Goal: Information Seeking & Learning: Compare options

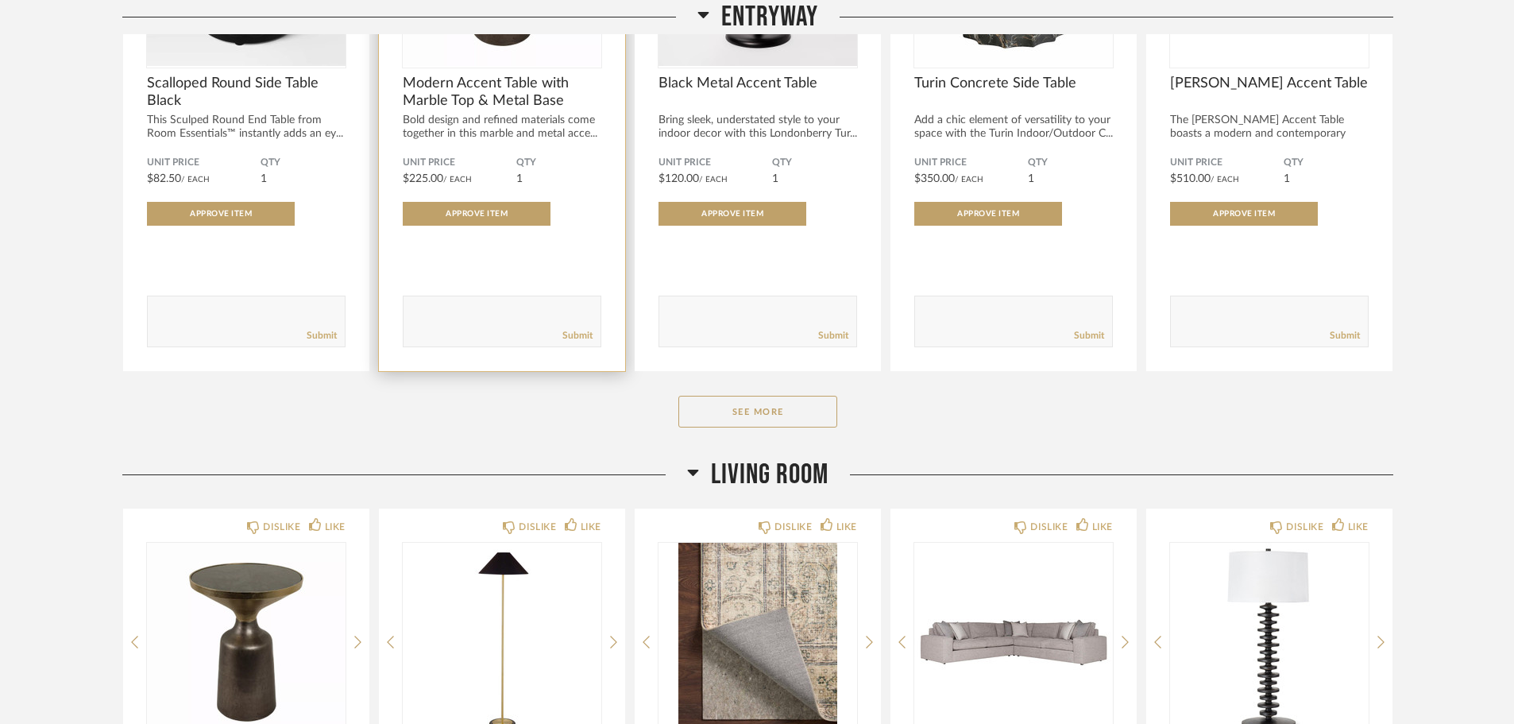
scroll to position [556, 0]
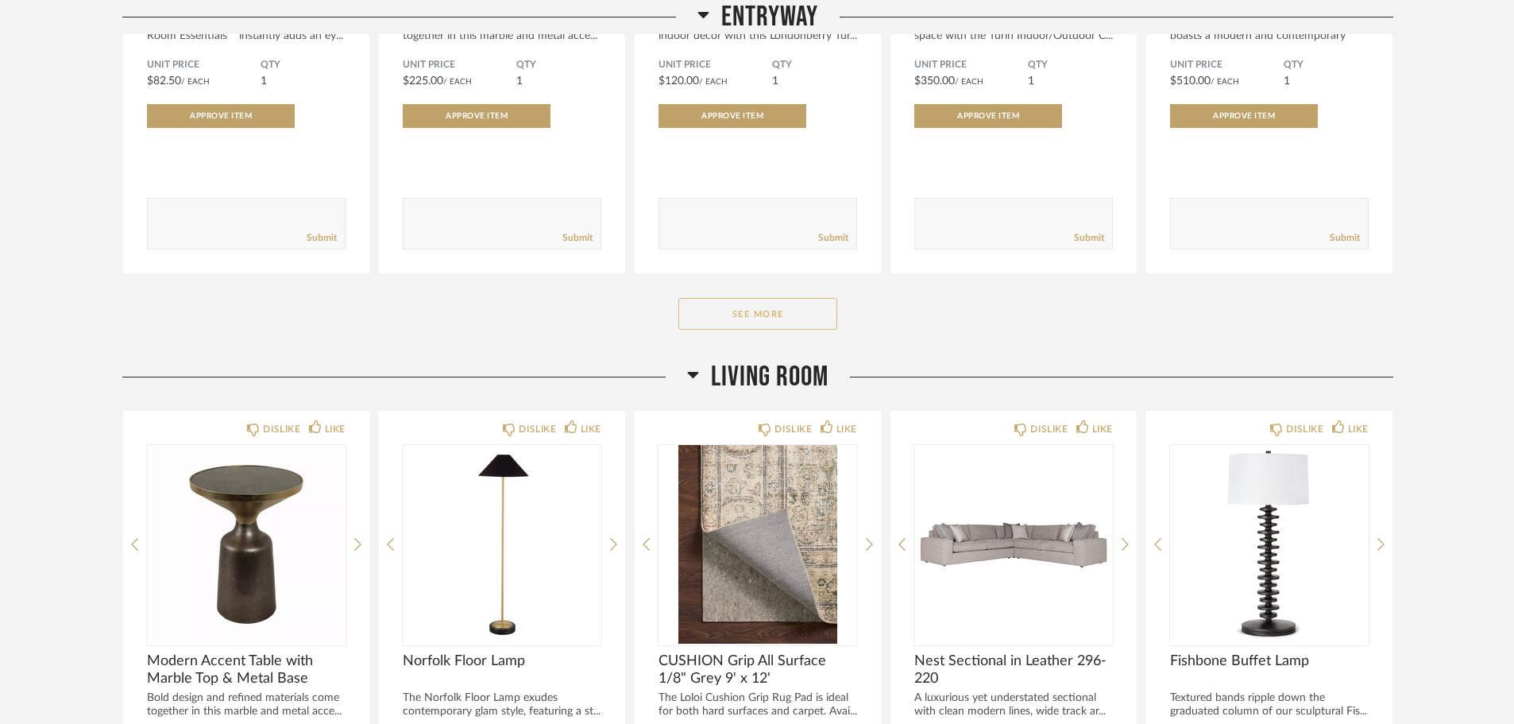
click at [712, 307] on button "See More" at bounding box center [757, 314] width 159 height 32
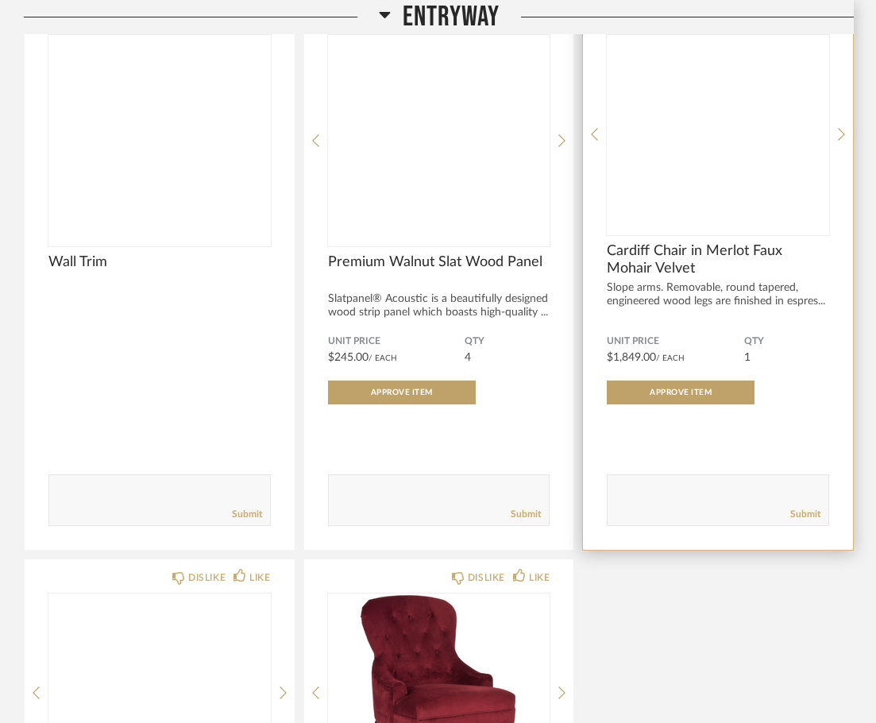
scroll to position [3097, 0]
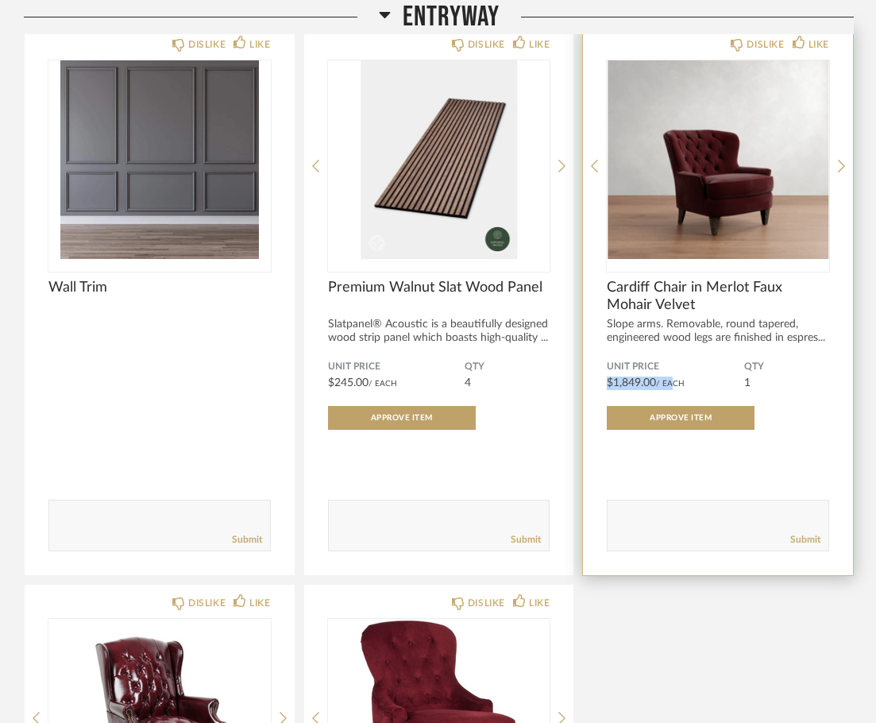
drag, startPoint x: 608, startPoint y: 345, endPoint x: 670, endPoint y: 345, distance: 62.7
click at [670, 361] on div "Unit Price $1,849.00 / Each" at bounding box center [675, 375] width 137 height 29
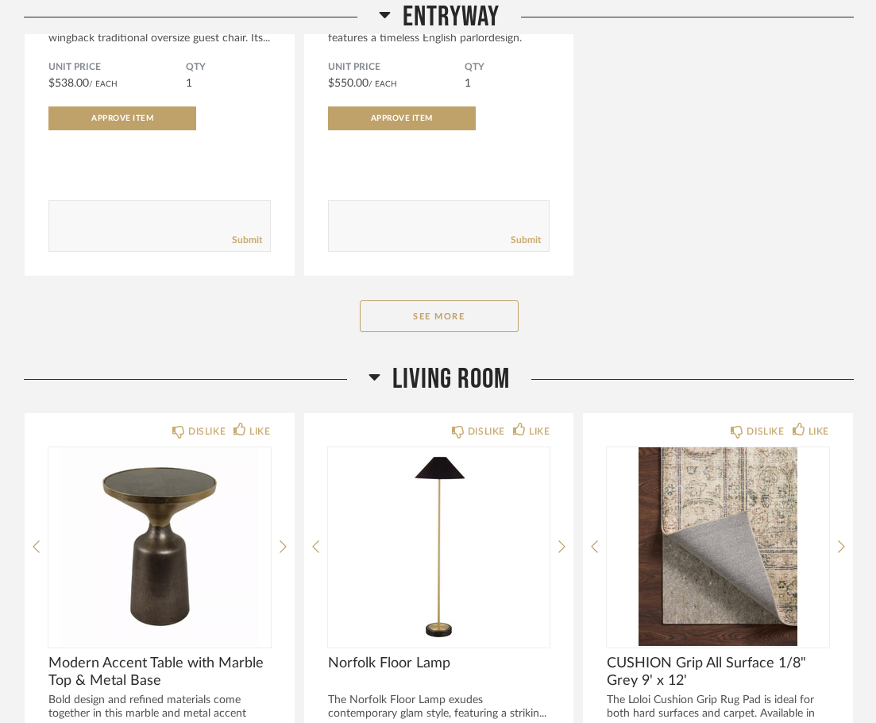
scroll to position [3812, 0]
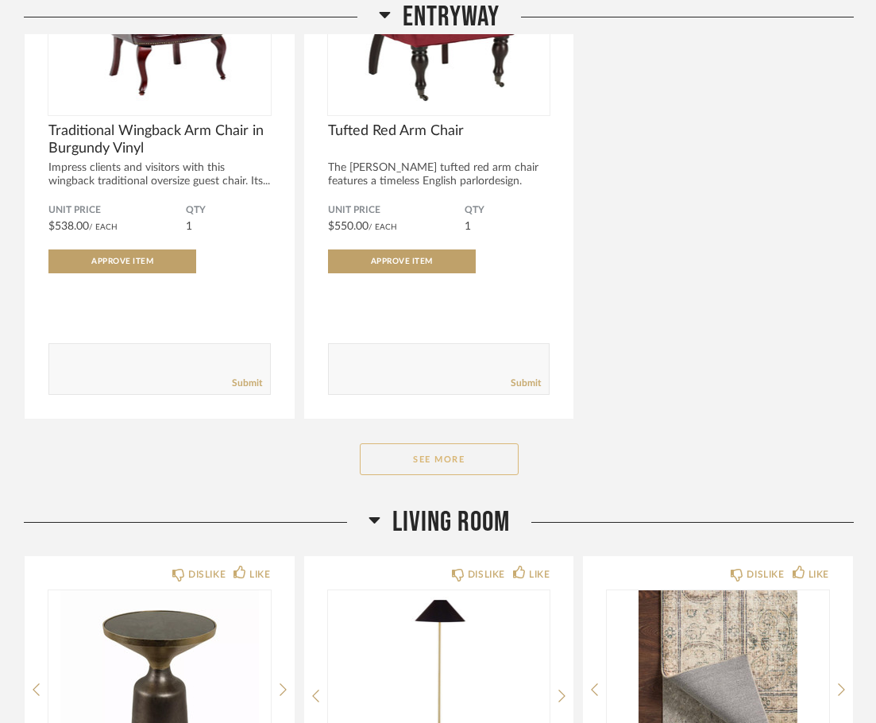
click at [450, 443] on button "See More" at bounding box center [439, 459] width 159 height 32
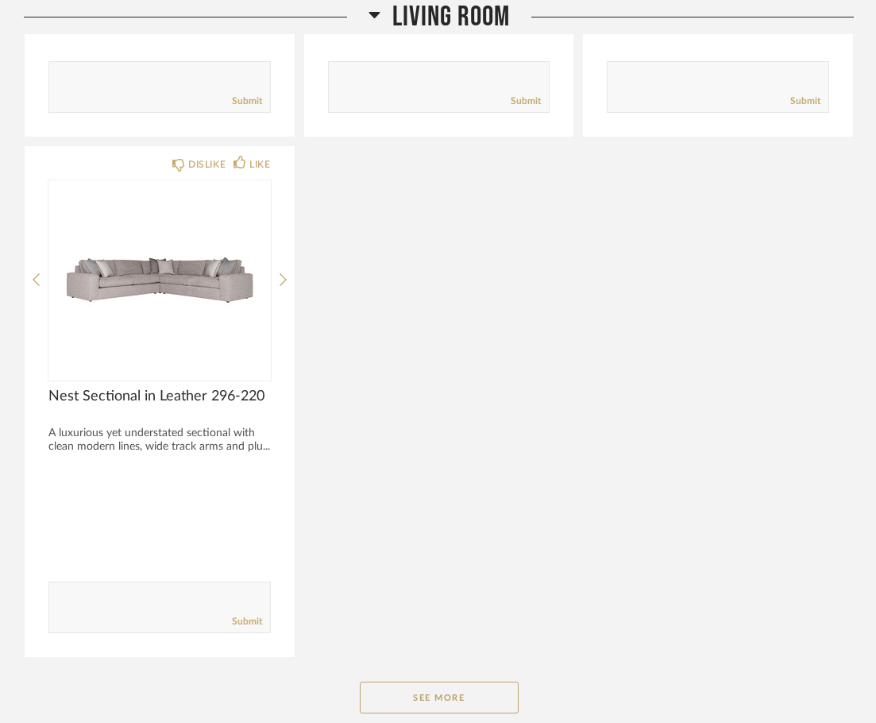
scroll to position [6512, 0]
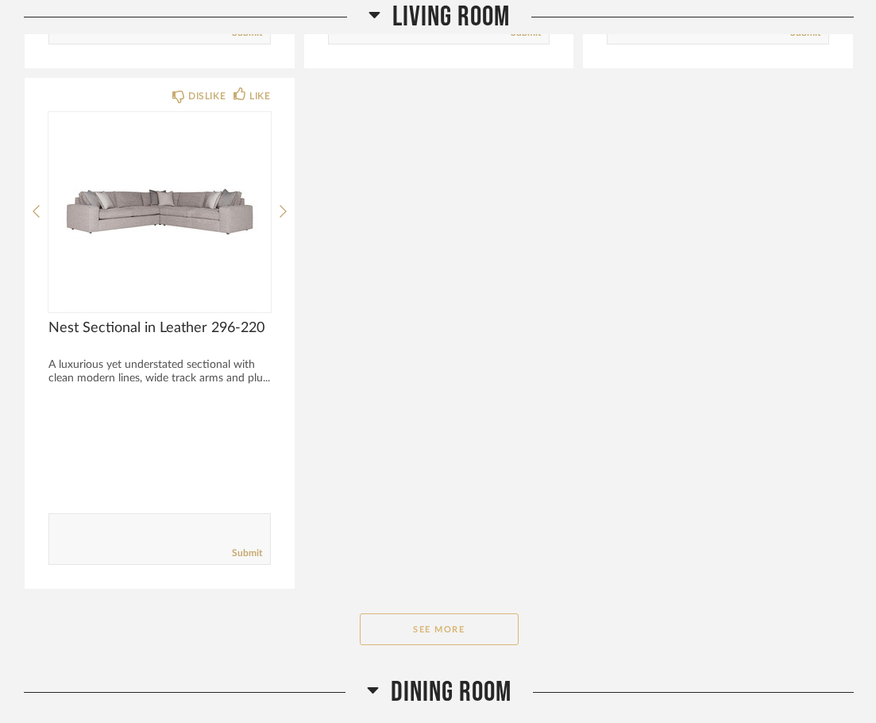
click at [430, 613] on button "See More" at bounding box center [439, 629] width 159 height 32
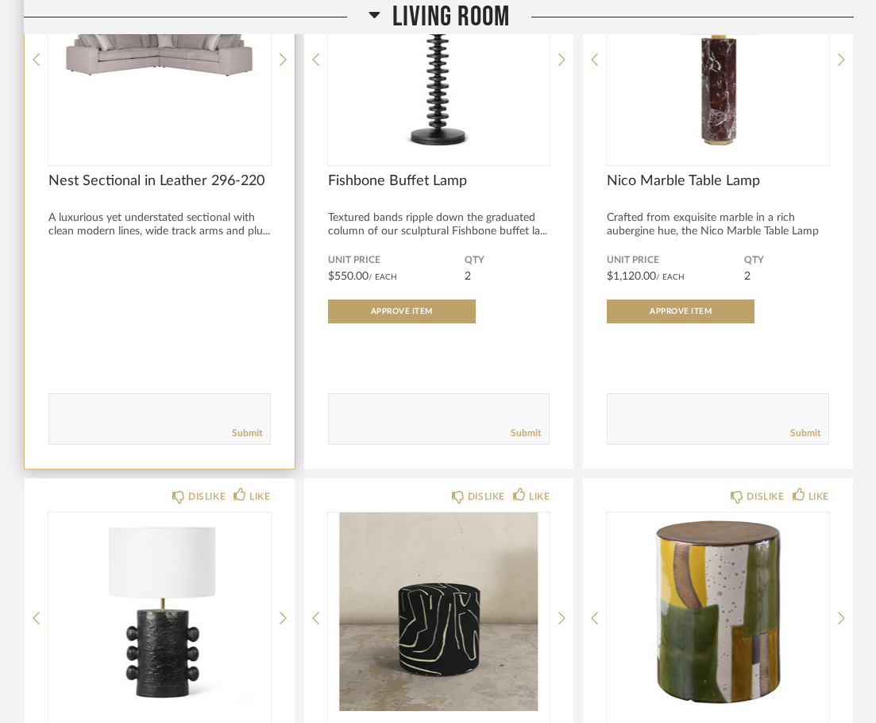
scroll to position [6671, 0]
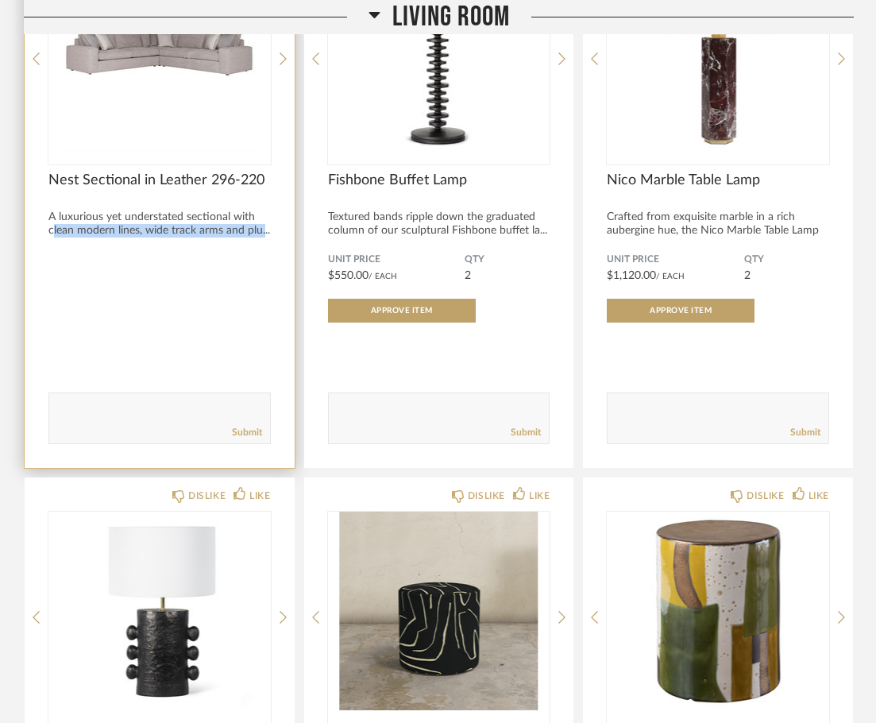
drag, startPoint x: 91, startPoint y: 190, endPoint x: 263, endPoint y: 190, distance: 172.3
click at [263, 210] on div "A luxurious yet understated sectional with clean modern lines, wide track arms …" at bounding box center [159, 223] width 222 height 27
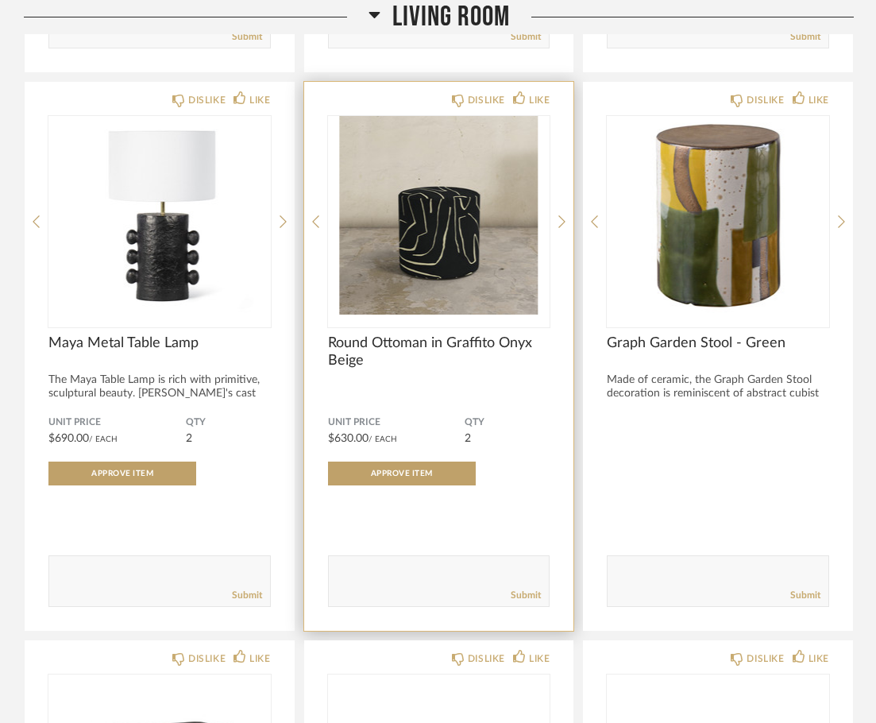
scroll to position [7068, 0]
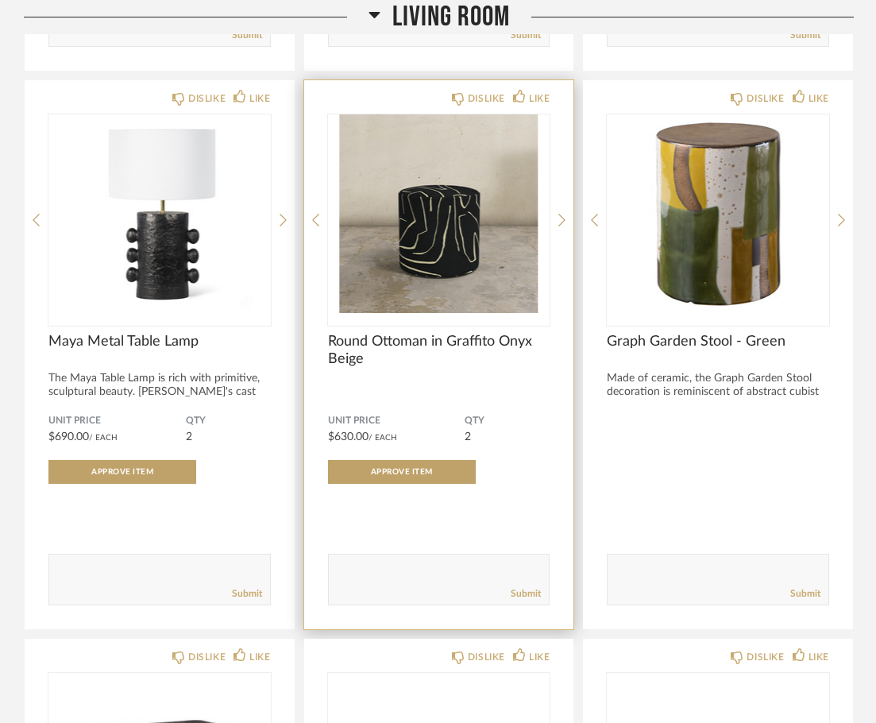
drag, startPoint x: 323, startPoint y: 396, endPoint x: 534, endPoint y: 396, distance: 211.3
click at [534, 396] on div "DISLIKE LIKE Round Ottoman in Graffito Onyx Beige Unit Price $630.00 / Each QTY…" at bounding box center [439, 354] width 270 height 549
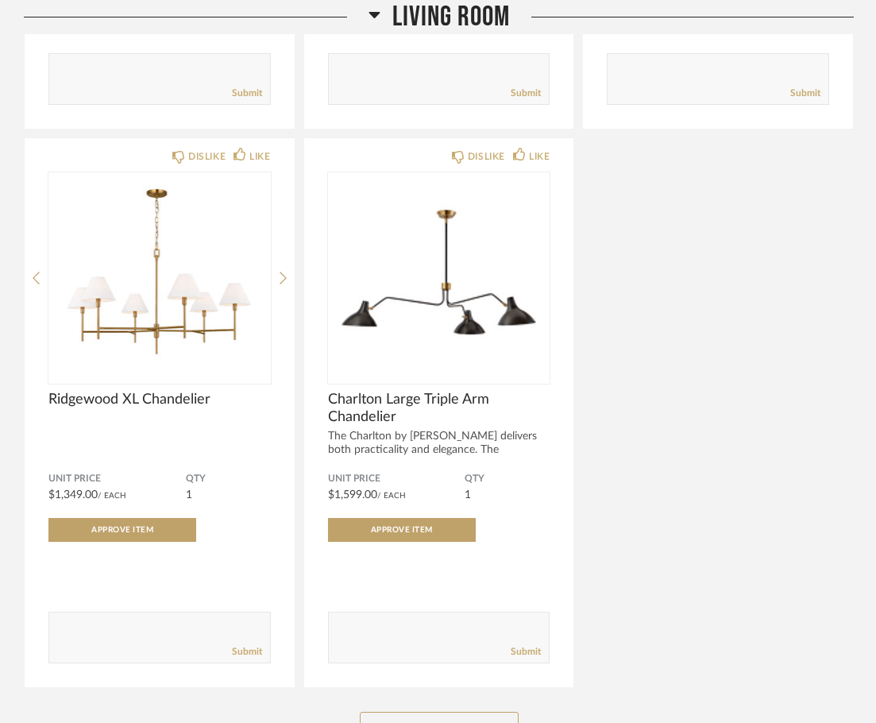
scroll to position [9371, 0]
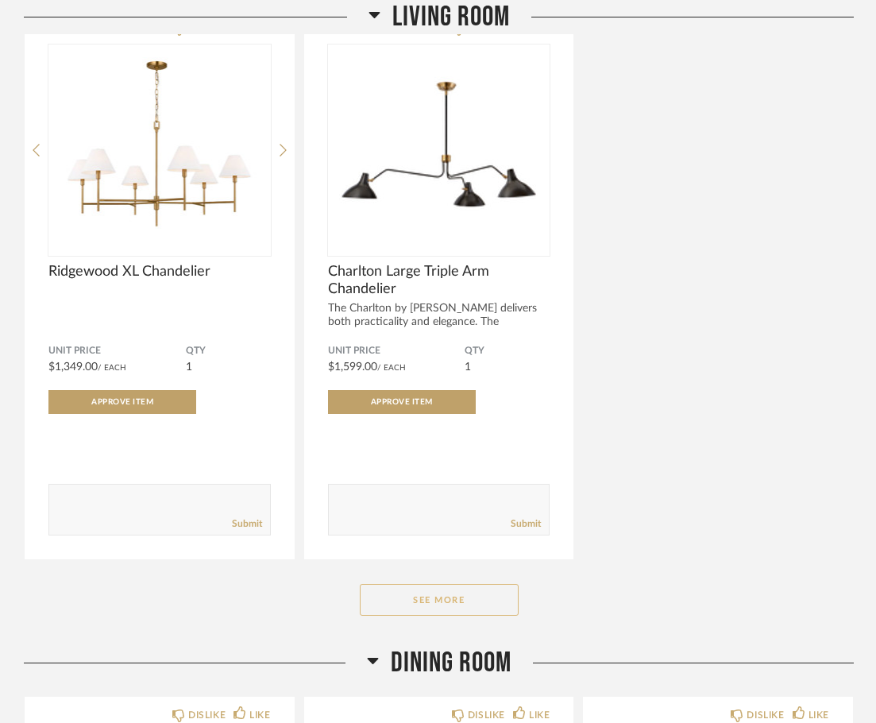
click at [432, 584] on button "See More" at bounding box center [439, 600] width 159 height 32
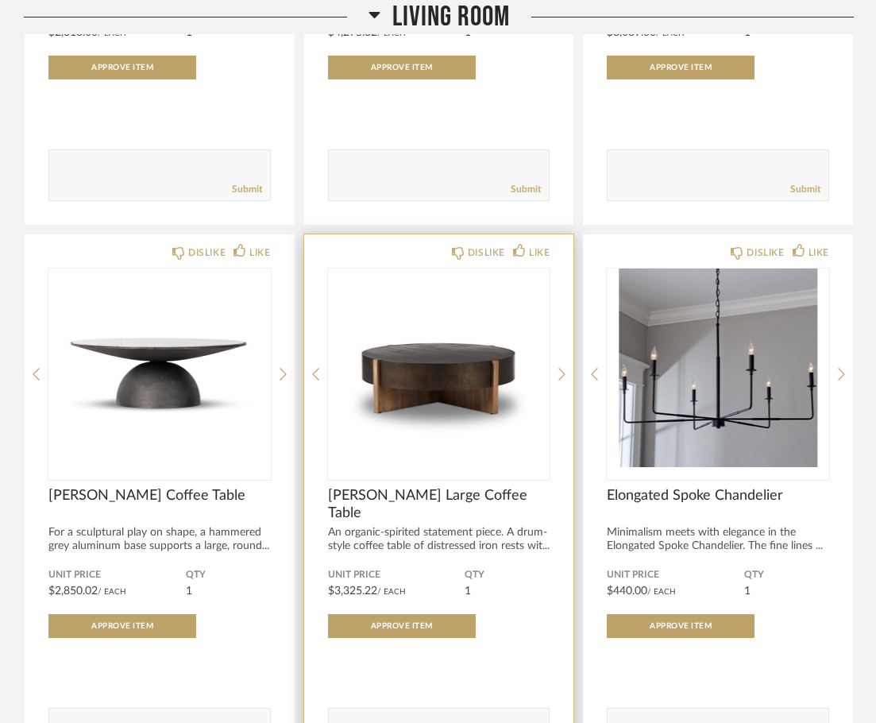
scroll to position [8577, 0]
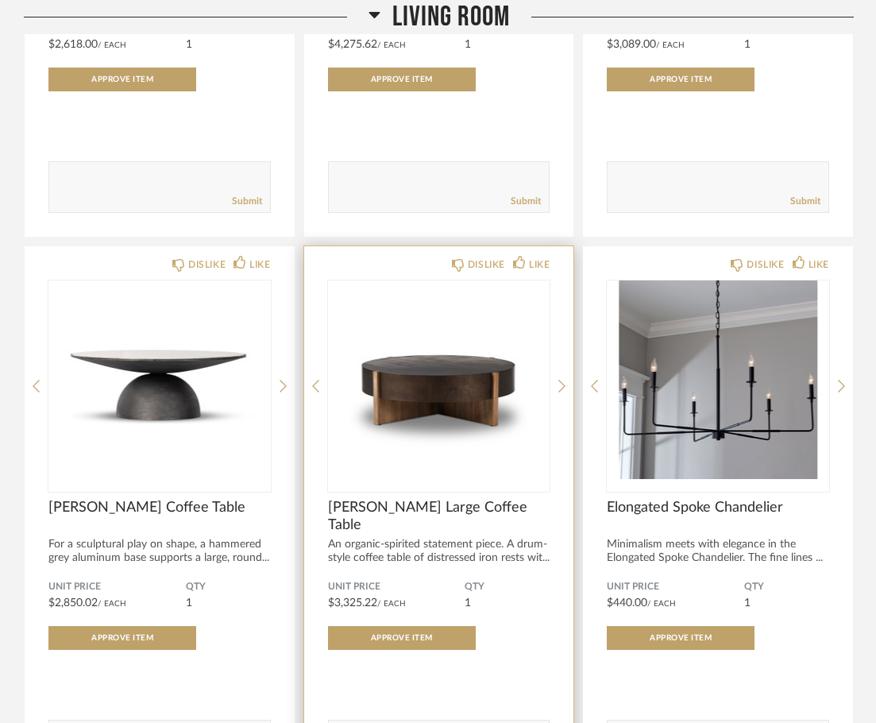
drag, startPoint x: 336, startPoint y: 558, endPoint x: 429, endPoint y: 558, distance: 92.9
click at [429, 581] on div "Unit Price $3,325.22 / Each" at bounding box center [396, 595] width 137 height 29
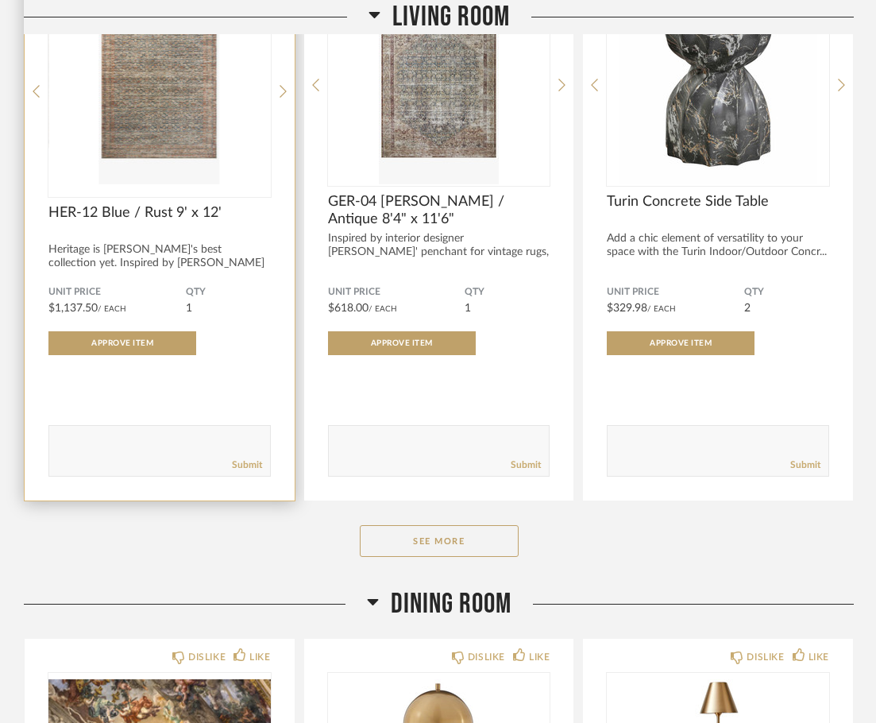
scroll to position [12230, 0]
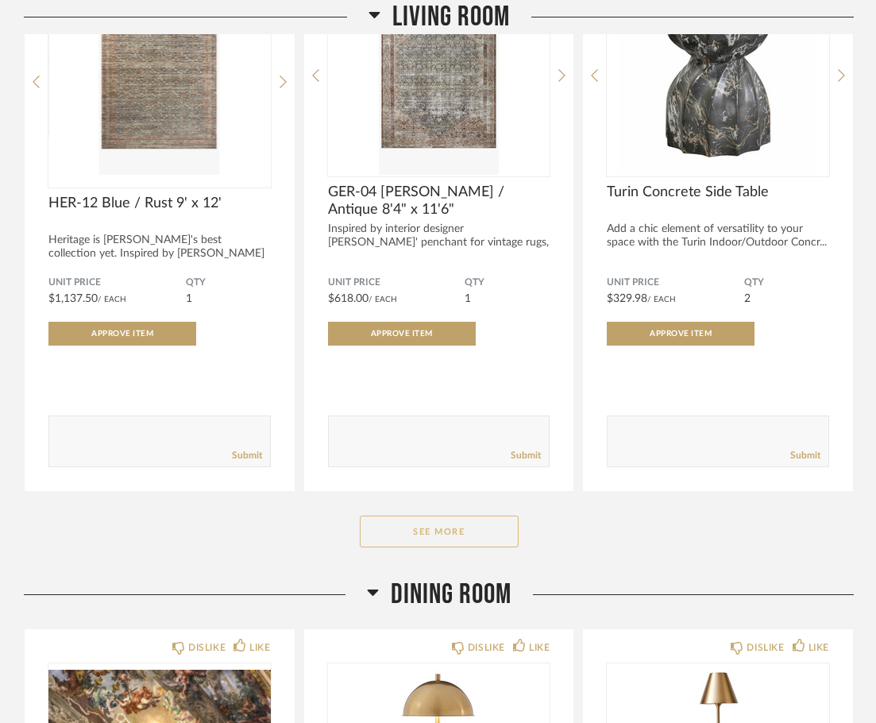
click at [405, 515] on button "See More" at bounding box center [439, 531] width 159 height 32
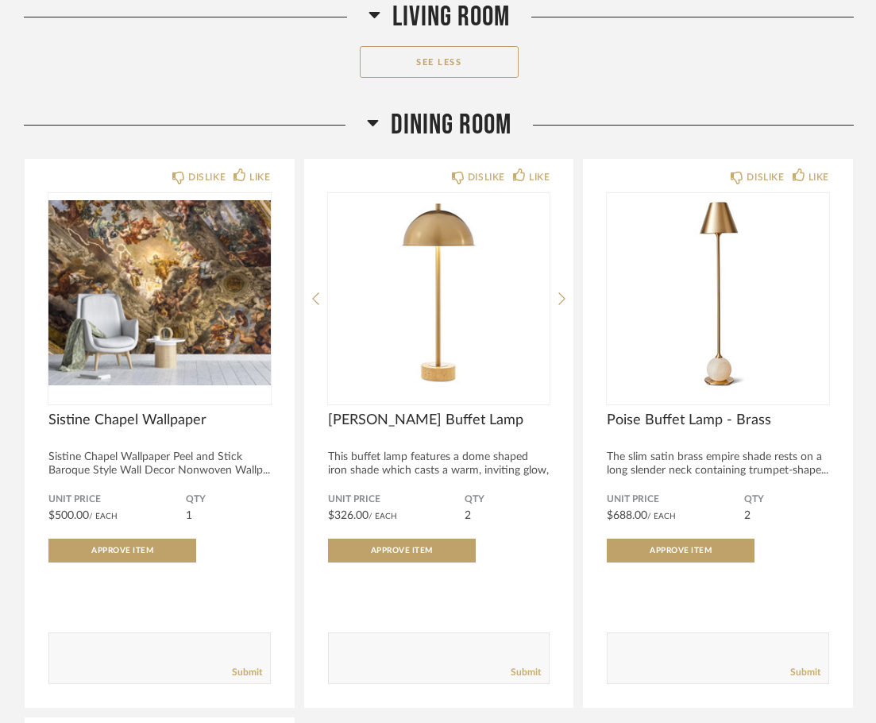
scroll to position [14454, 0]
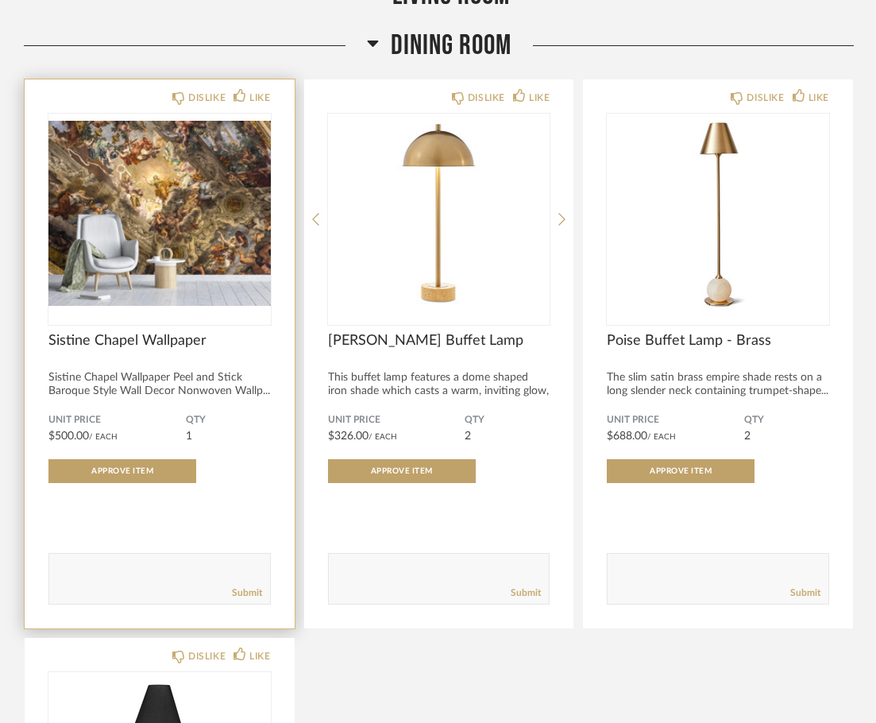
click at [193, 414] on div "QTY 1" at bounding box center [228, 428] width 85 height 29
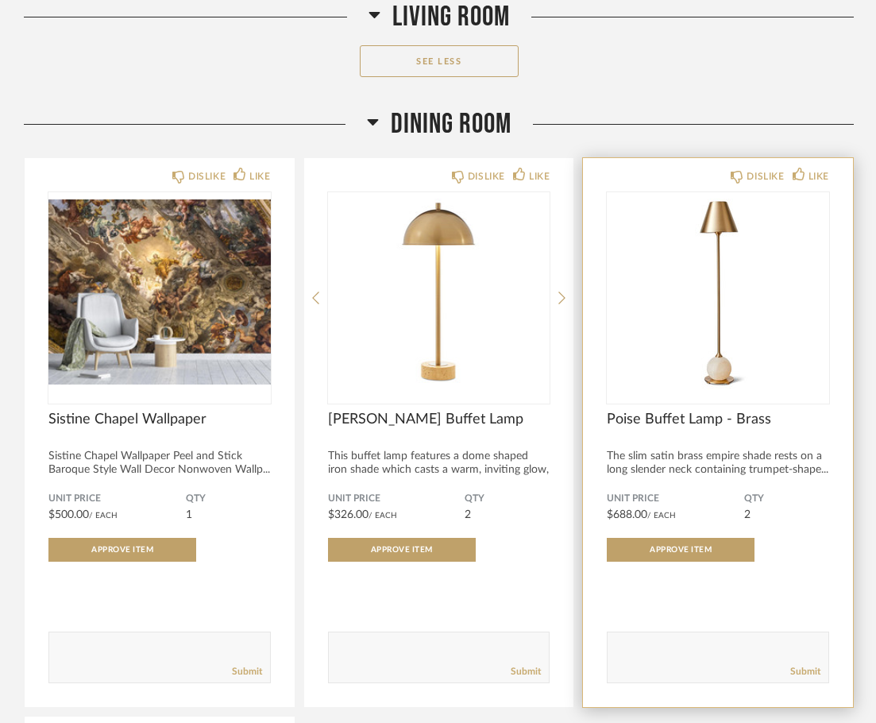
scroll to position [14375, 0]
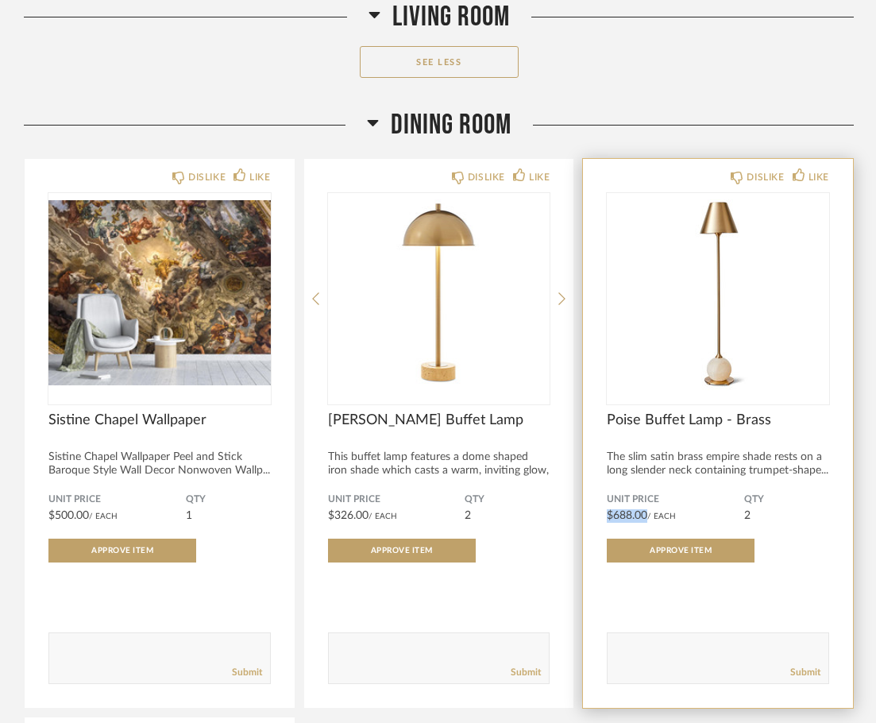
drag, startPoint x: 608, startPoint y: 475, endPoint x: 646, endPoint y: 474, distance: 38.1
click at [646, 510] on span "$688.00" at bounding box center [627, 515] width 41 height 11
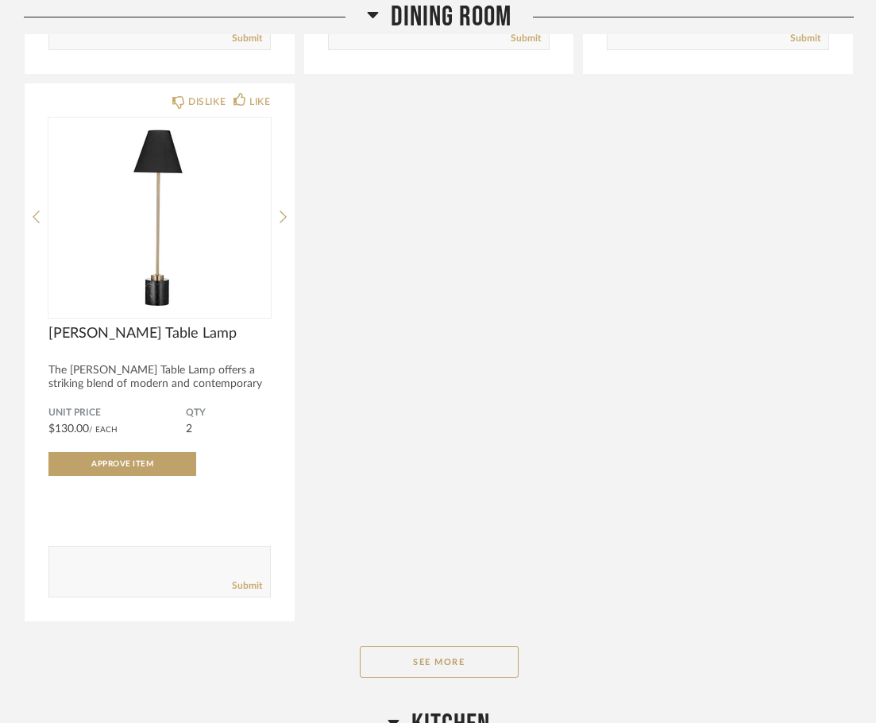
scroll to position [15010, 0]
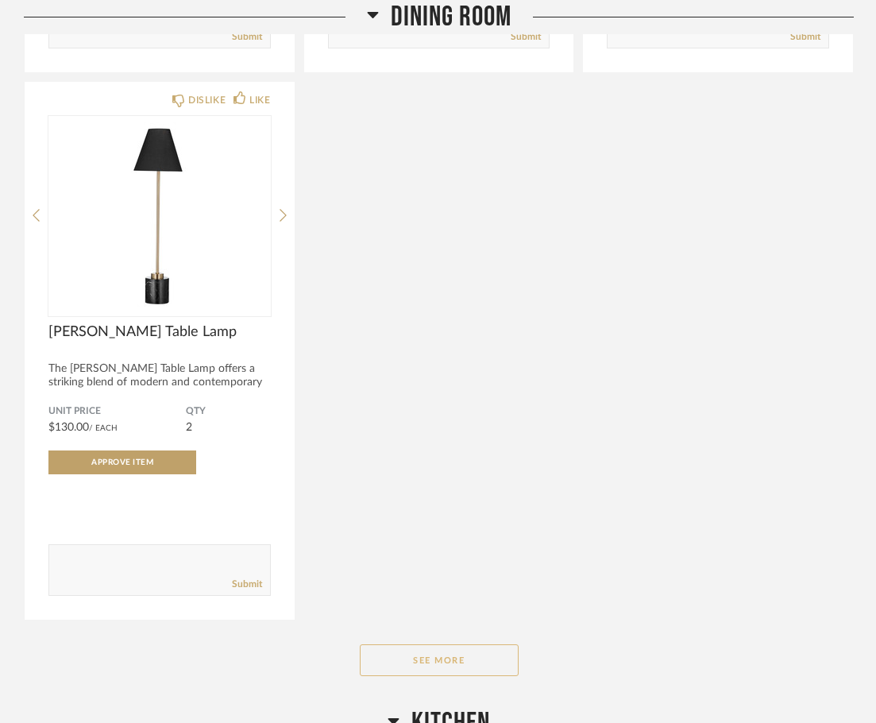
click at [416, 644] on button "See More" at bounding box center [439, 660] width 159 height 32
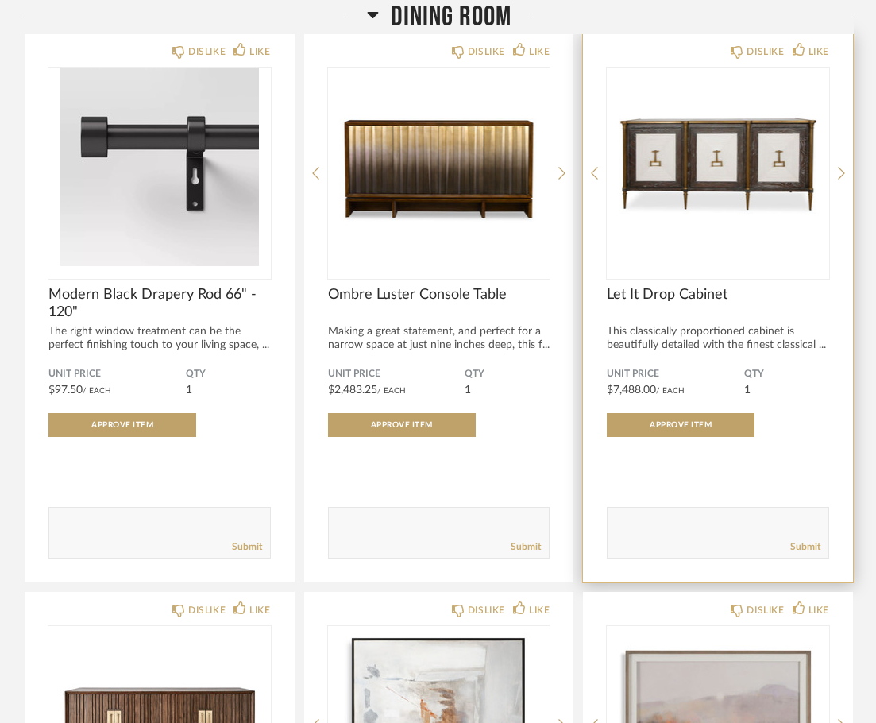
scroll to position [15645, 0]
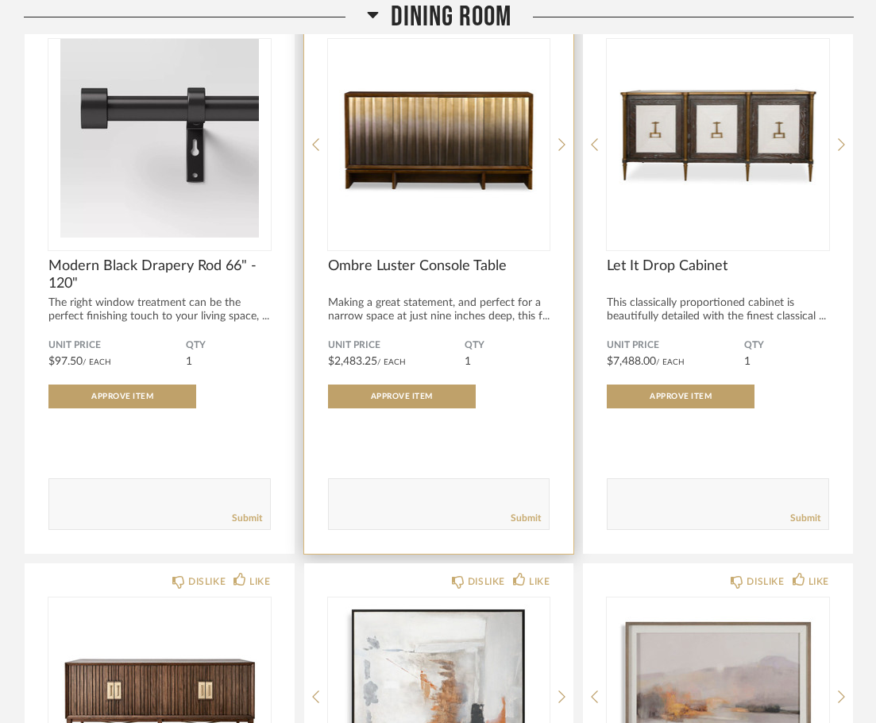
drag, startPoint x: 330, startPoint y: 320, endPoint x: 410, endPoint y: 320, distance: 80.2
click at [410, 339] on div "Unit Price $2,483.25 / Each" at bounding box center [396, 353] width 137 height 29
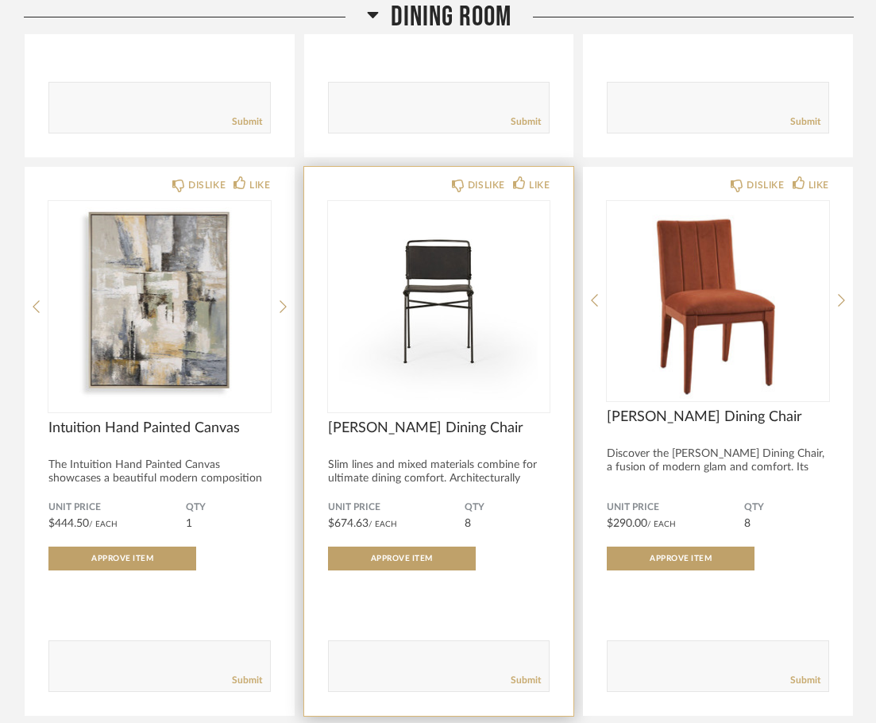
scroll to position [16598, 0]
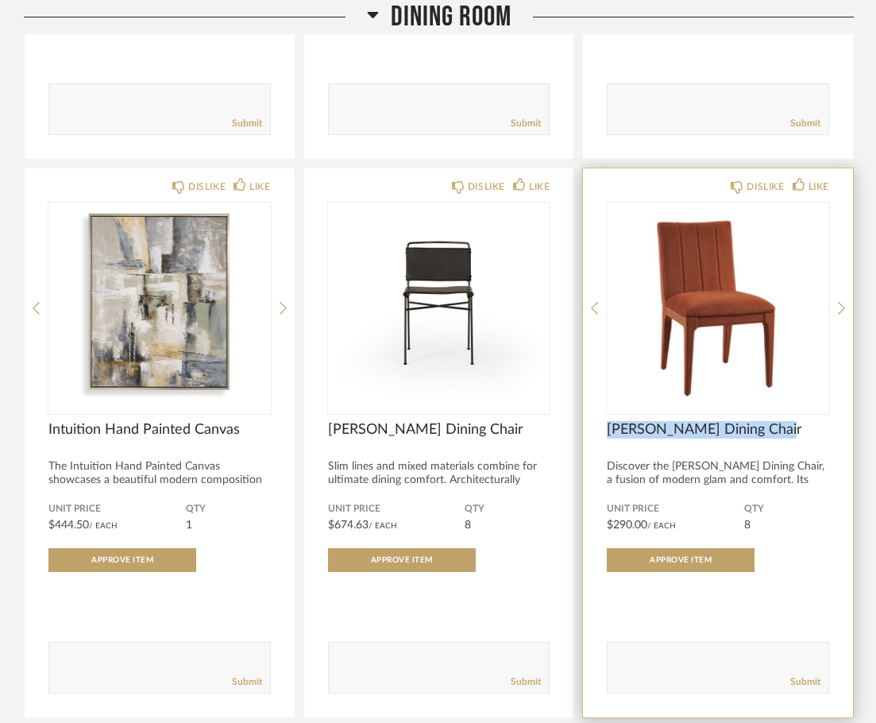
drag, startPoint x: 625, startPoint y: 387, endPoint x: 769, endPoint y: 392, distance: 143.8
click at [769, 421] on span "[PERSON_NAME] Dining Chair" at bounding box center [718, 429] width 222 height 17
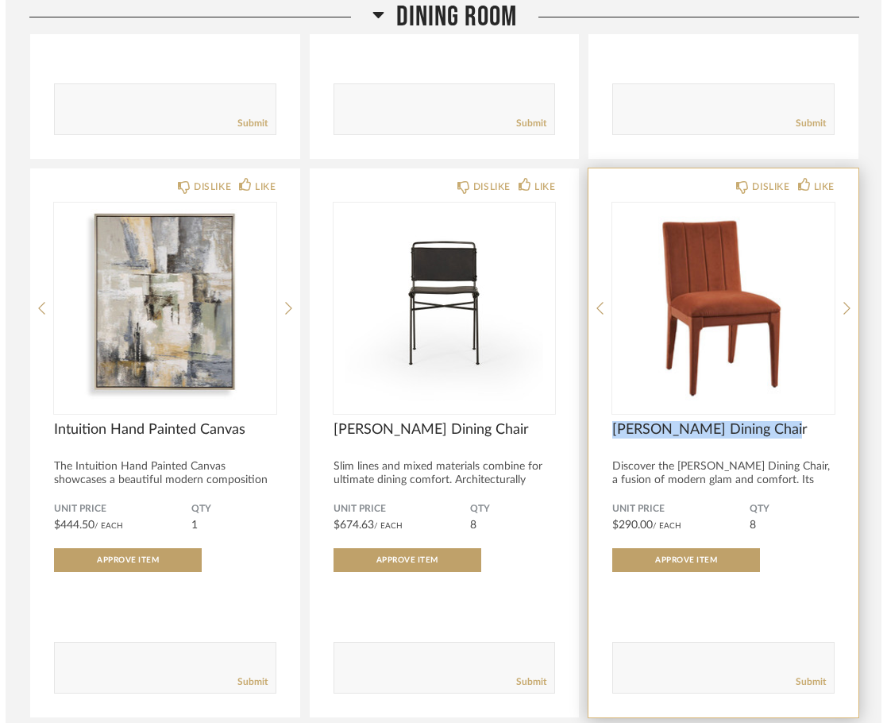
scroll to position [0, 0]
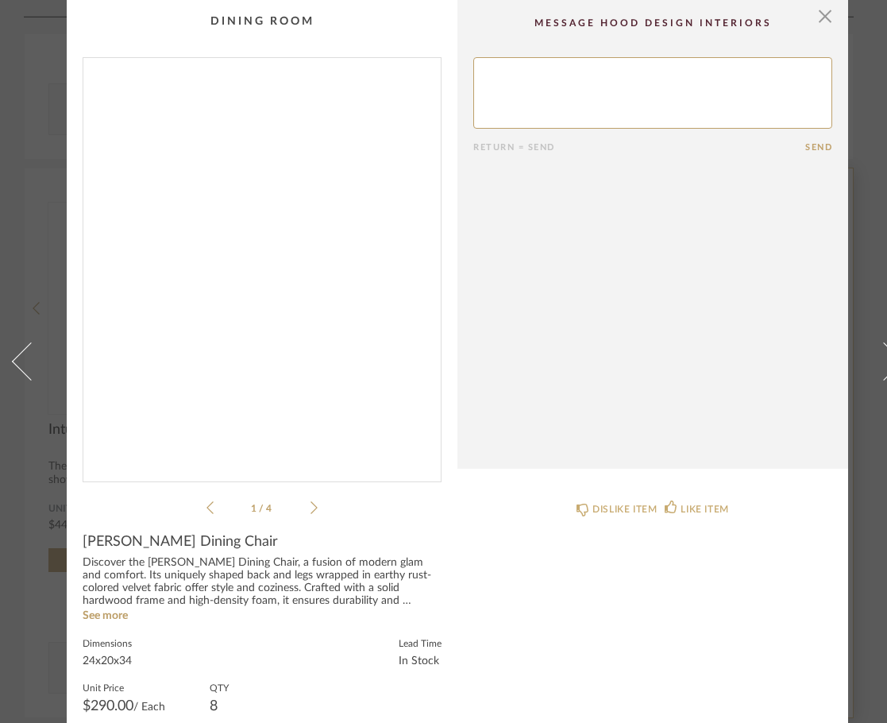
copy span "[PERSON_NAME] Dining Chair"
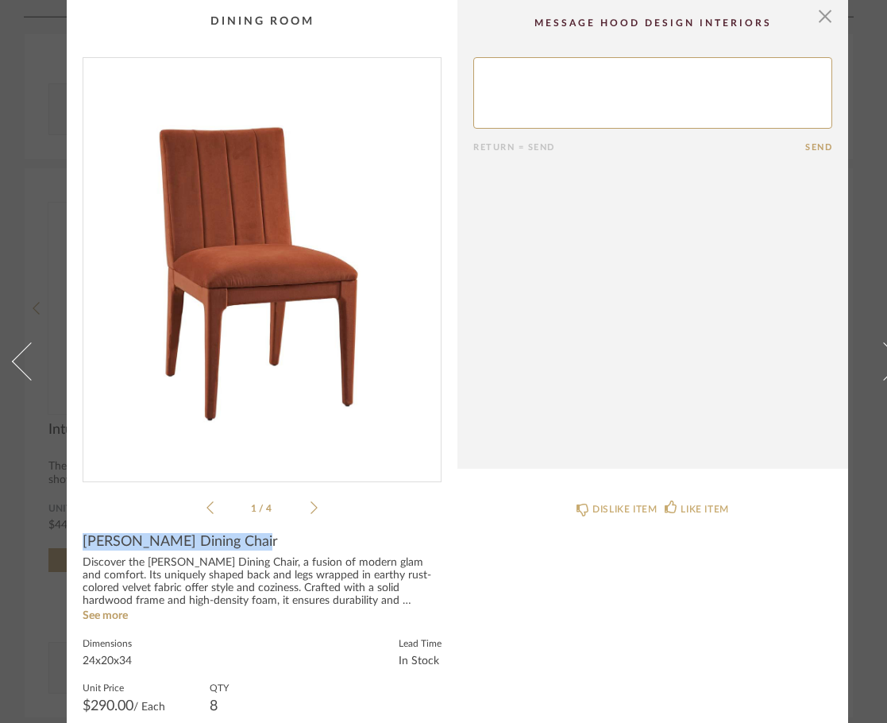
drag, startPoint x: 247, startPoint y: 546, endPoint x: 82, endPoint y: 545, distance: 165.2
click at [82, 545] on cpp-summary-info "[PERSON_NAME] Dining Chair Discover the [PERSON_NAME] Dining Chair, a fusion of…" at bounding box center [262, 662] width 391 height 291
copy span "[PERSON_NAME] Dining Chair"
click at [820, 19] on span "button" at bounding box center [825, 16] width 32 height 32
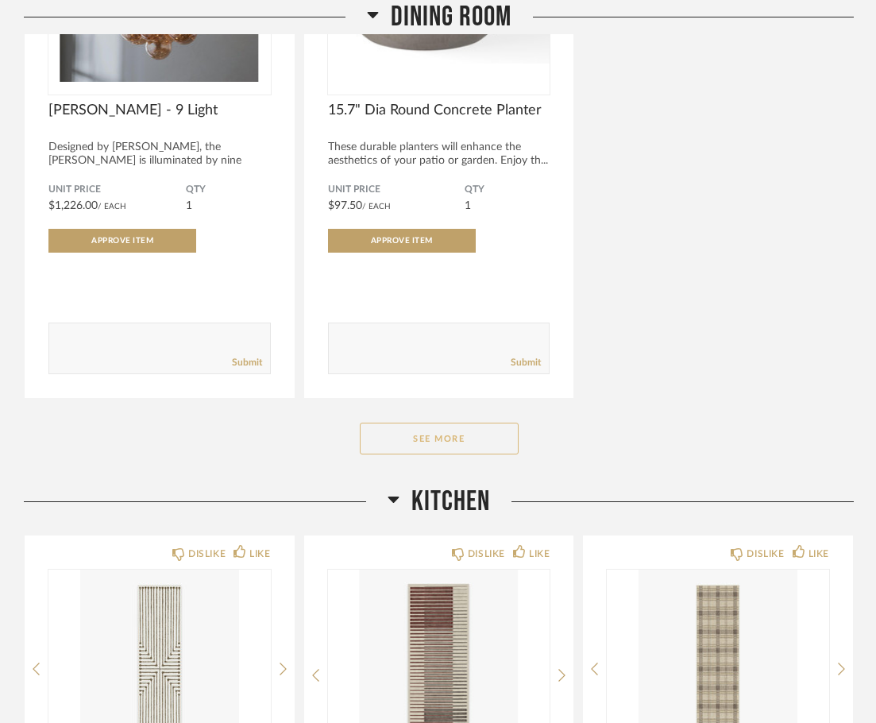
scroll to position [18028, 0]
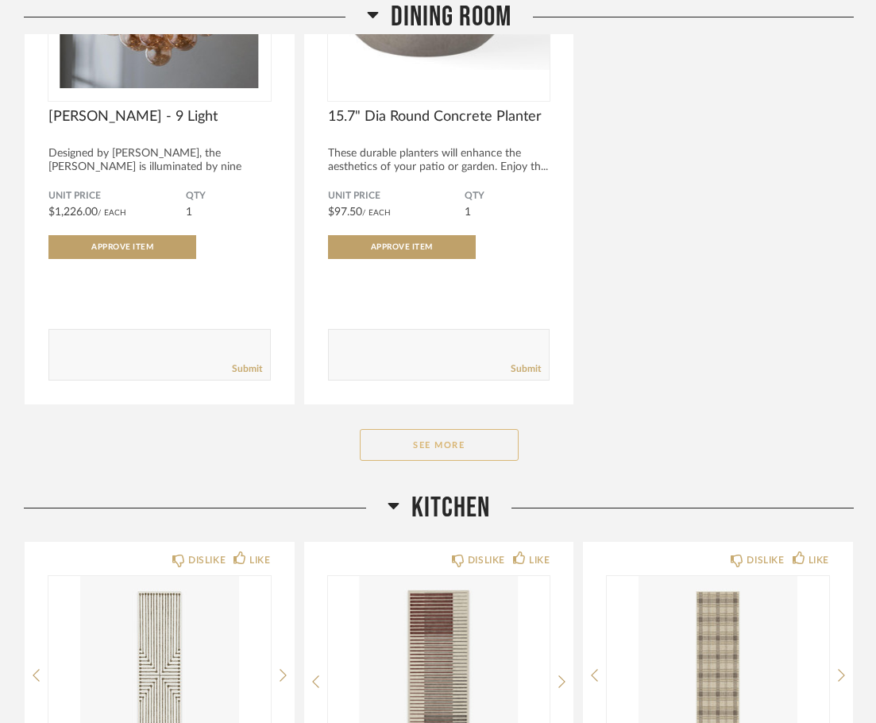
click at [442, 429] on button "See More" at bounding box center [439, 445] width 159 height 32
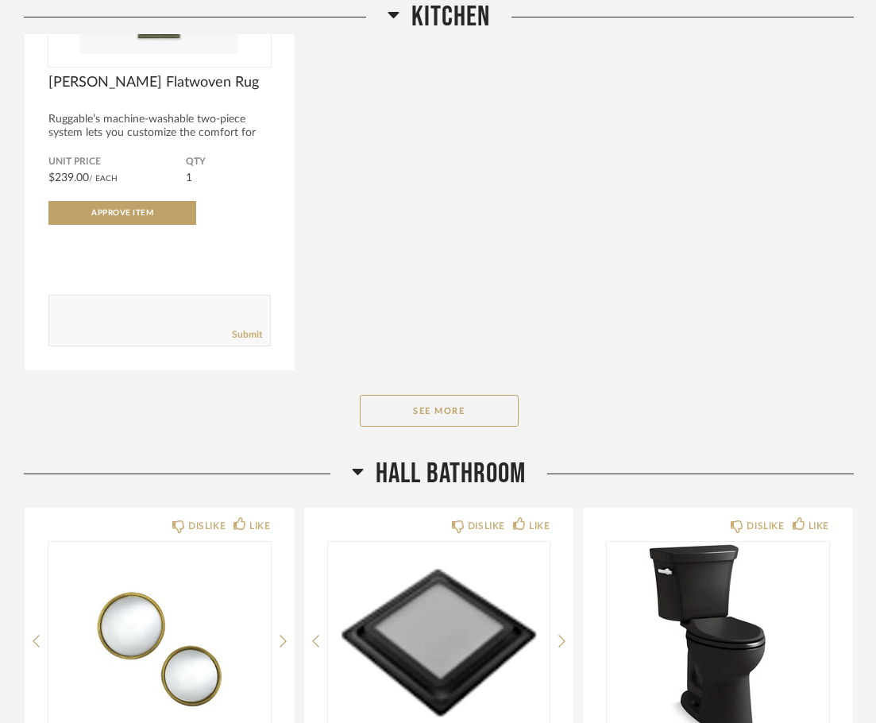
scroll to position [19219, 0]
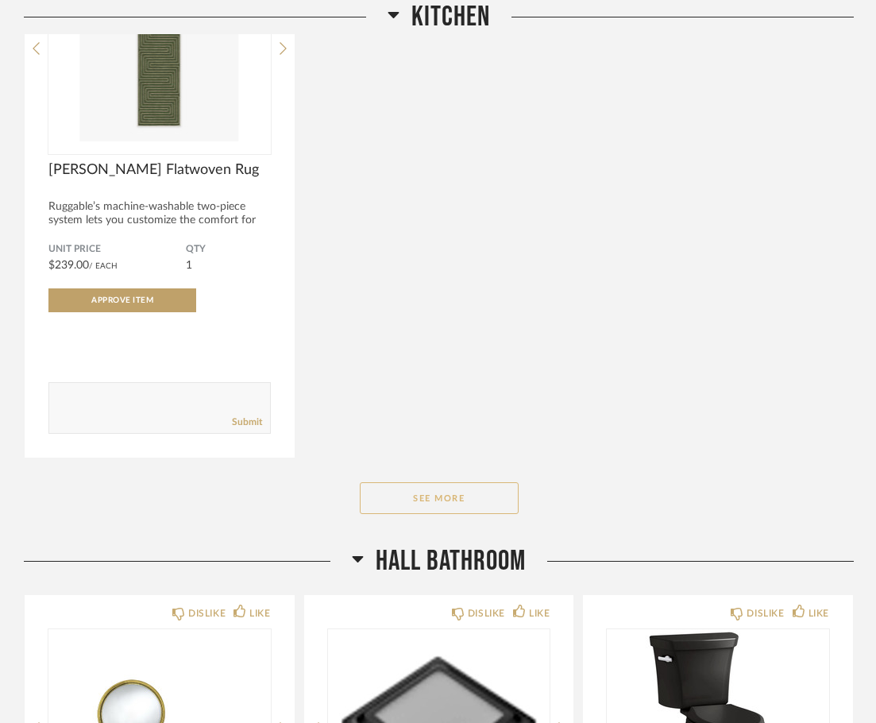
click at [436, 482] on button "See More" at bounding box center [439, 498] width 159 height 32
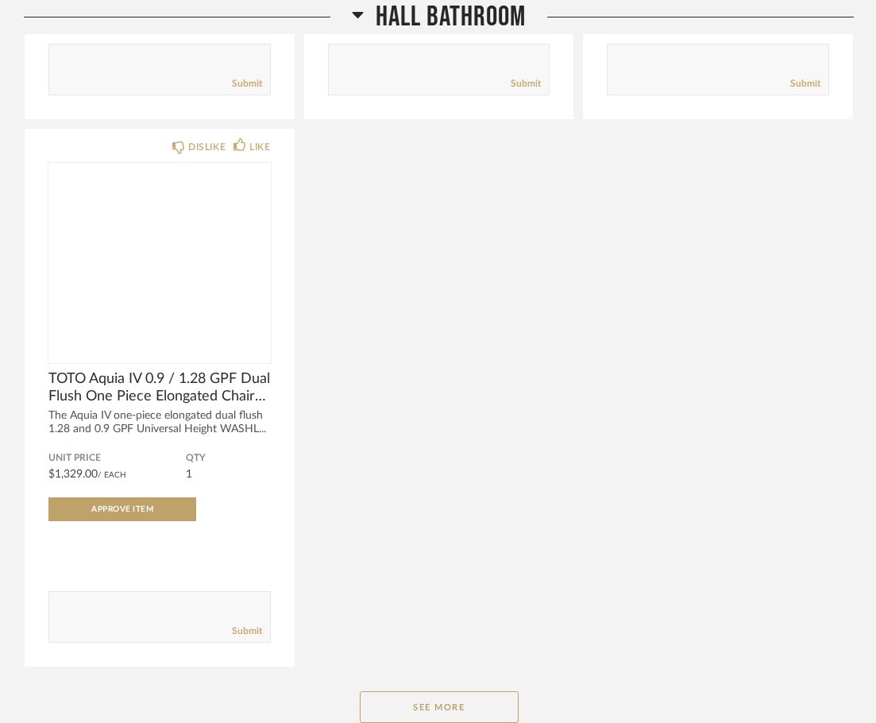
scroll to position [21919, 0]
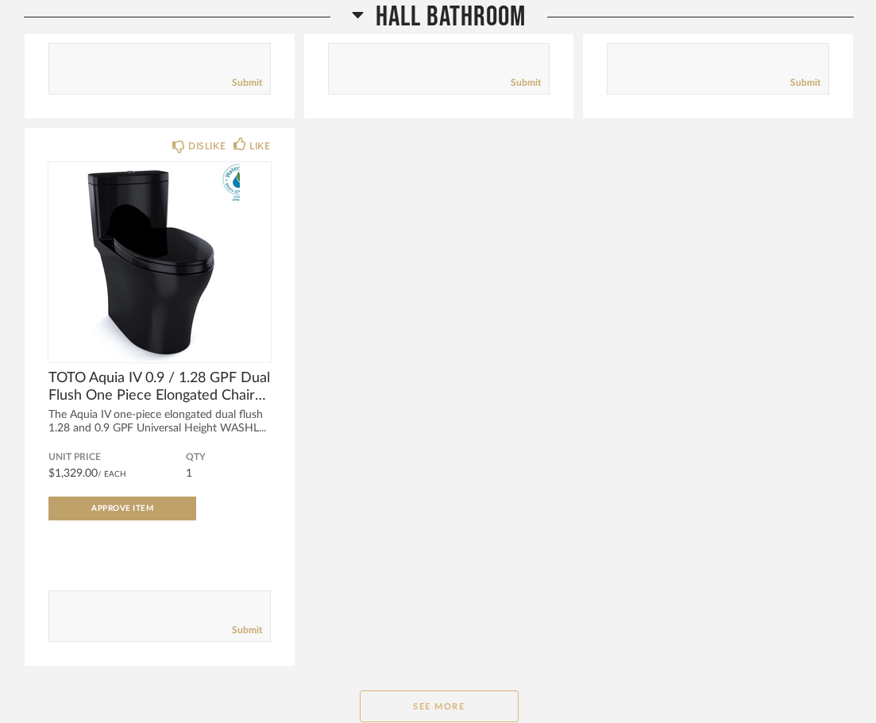
click at [431, 690] on button "See More" at bounding box center [439, 706] width 159 height 32
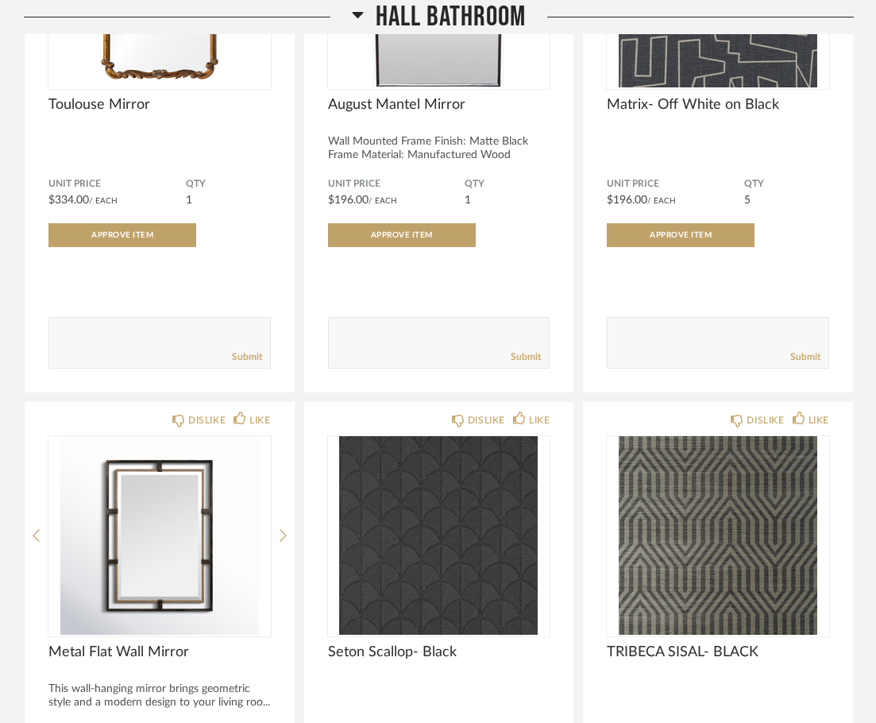
scroll to position [23905, 0]
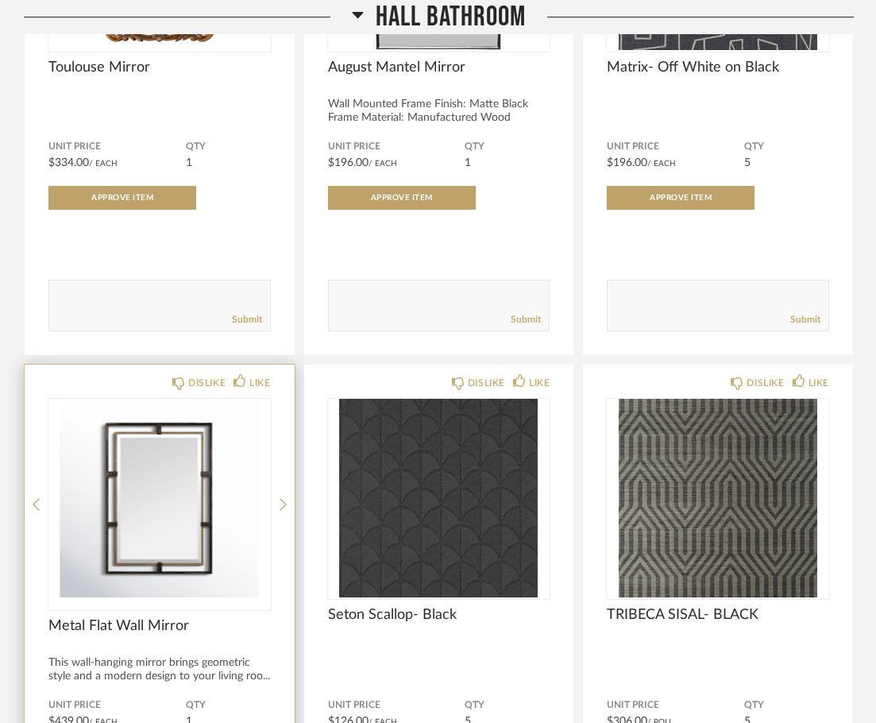
click at [176, 495] on img "0" at bounding box center [159, 498] width 222 height 199
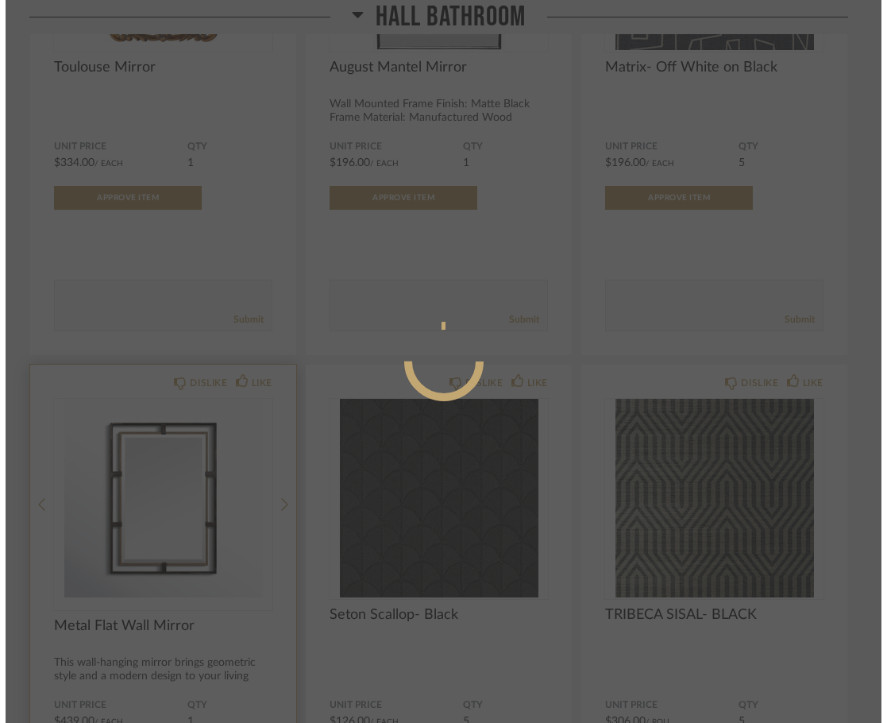
scroll to position [0, 0]
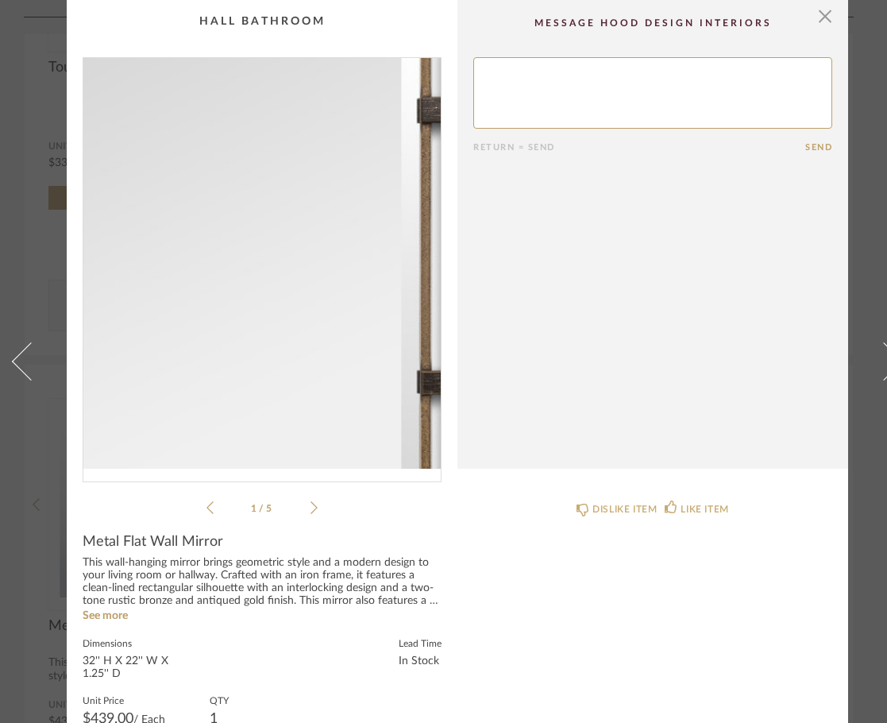
click at [285, 271] on img "0" at bounding box center [261, 263] width 357 height 411
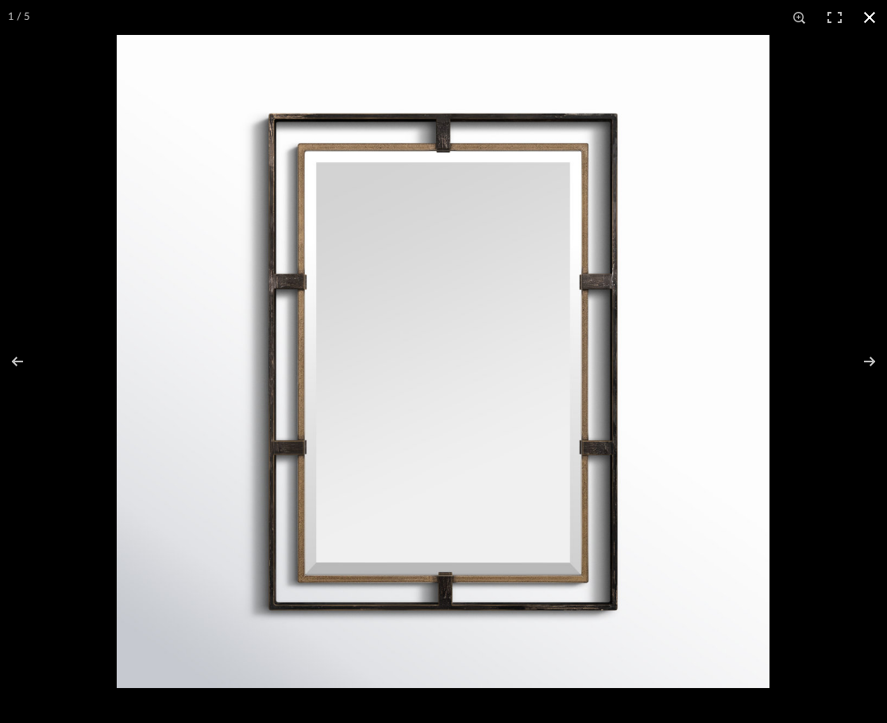
click at [864, 14] on button at bounding box center [869, 17] width 35 height 35
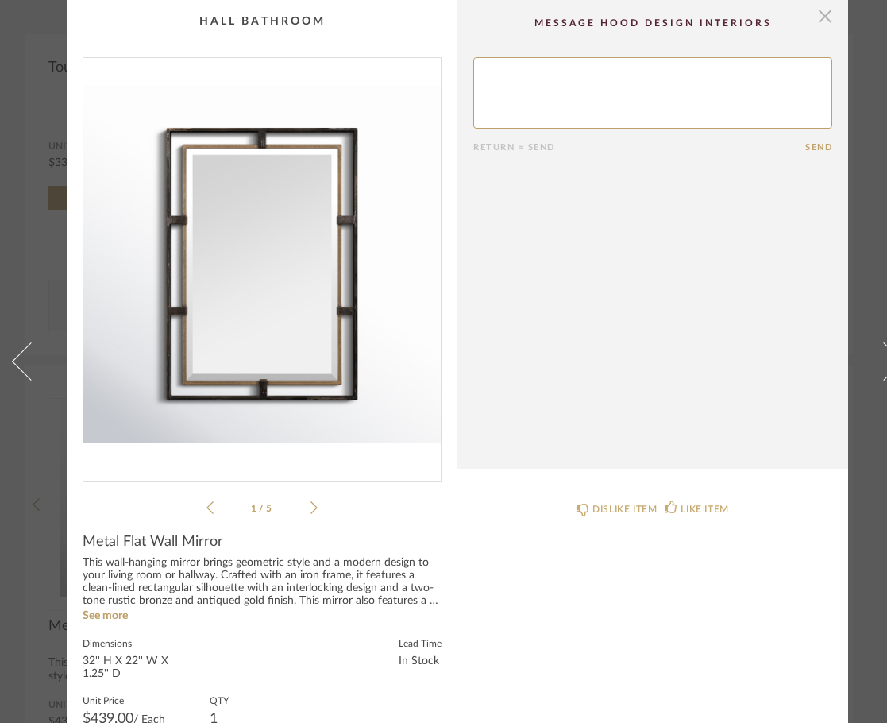
click at [827, 12] on span "button" at bounding box center [825, 16] width 32 height 32
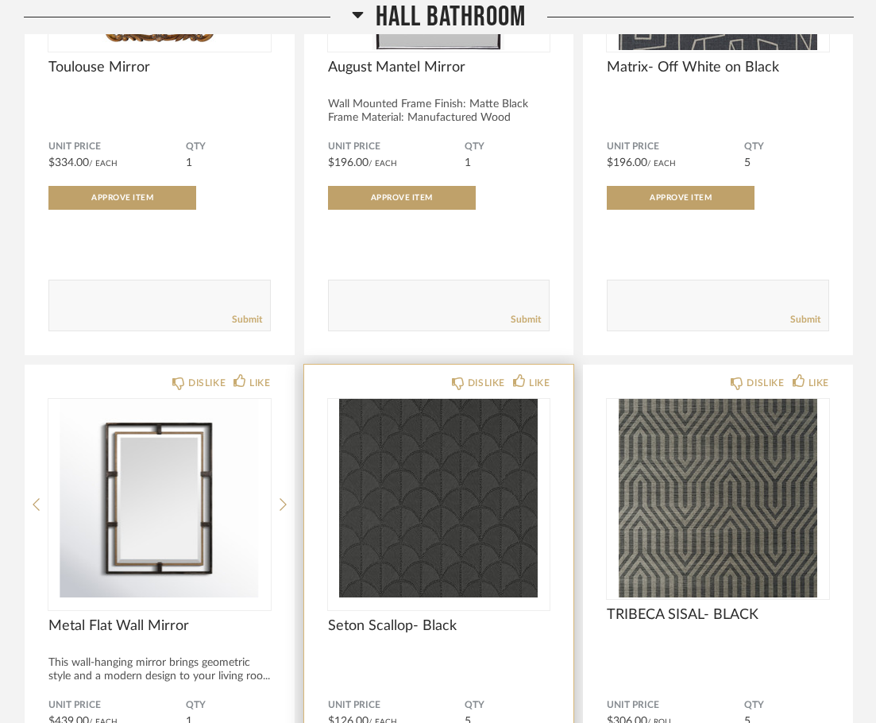
scroll to position [23984, 0]
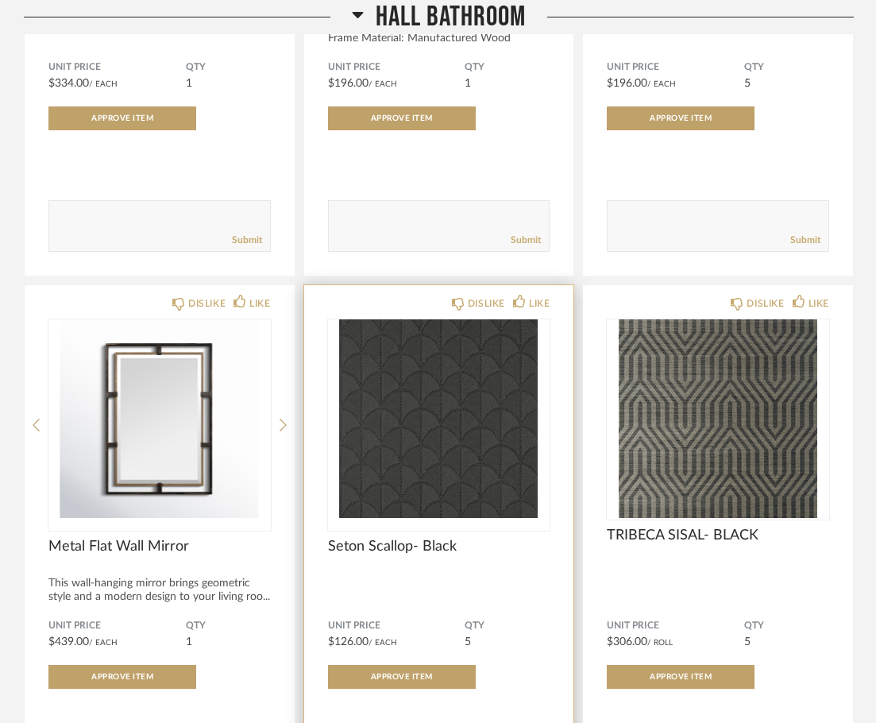
drag, startPoint x: 320, startPoint y: 602, endPoint x: 472, endPoint y: 604, distance: 151.7
click at [472, 604] on div "DISLIKE LIKE Seton Scallop- Black Unit Price $126.00 / Each QTY 5 Approve Item …" at bounding box center [439, 559] width 270 height 549
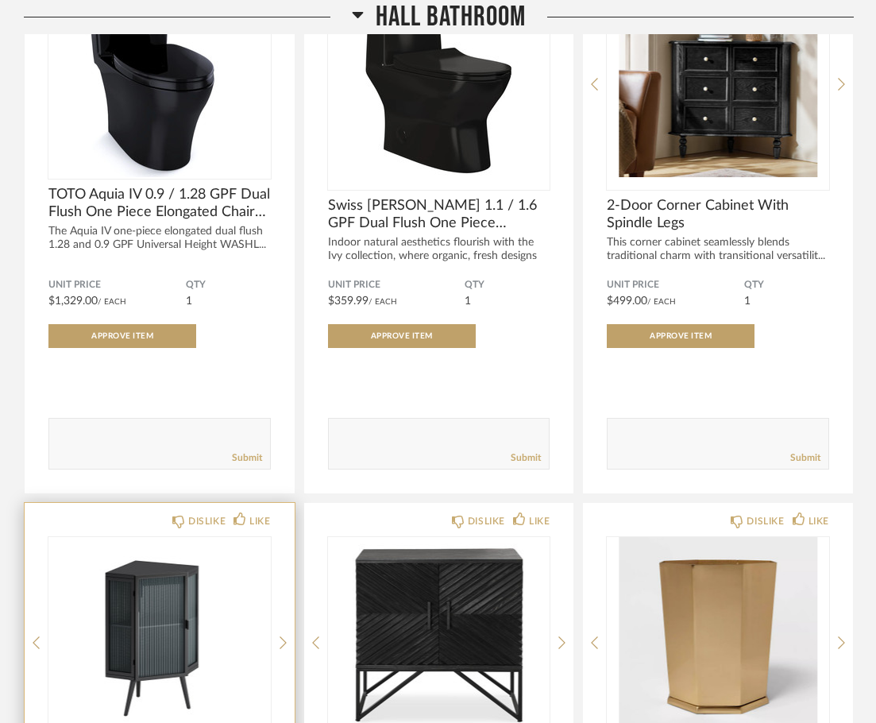
scroll to position [21467, 0]
